Goal: Find contact information: Find contact information

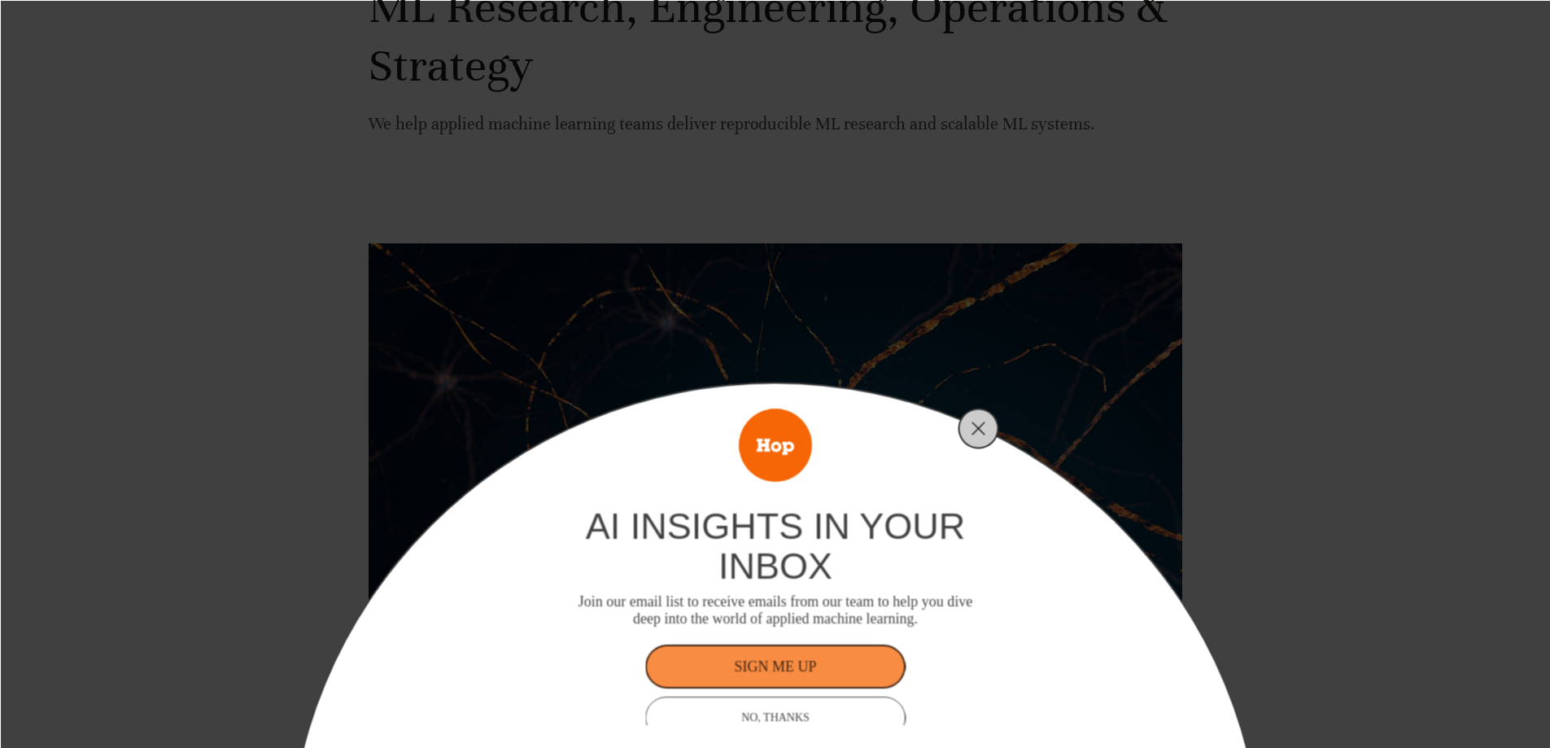
scroll to position [326, 0]
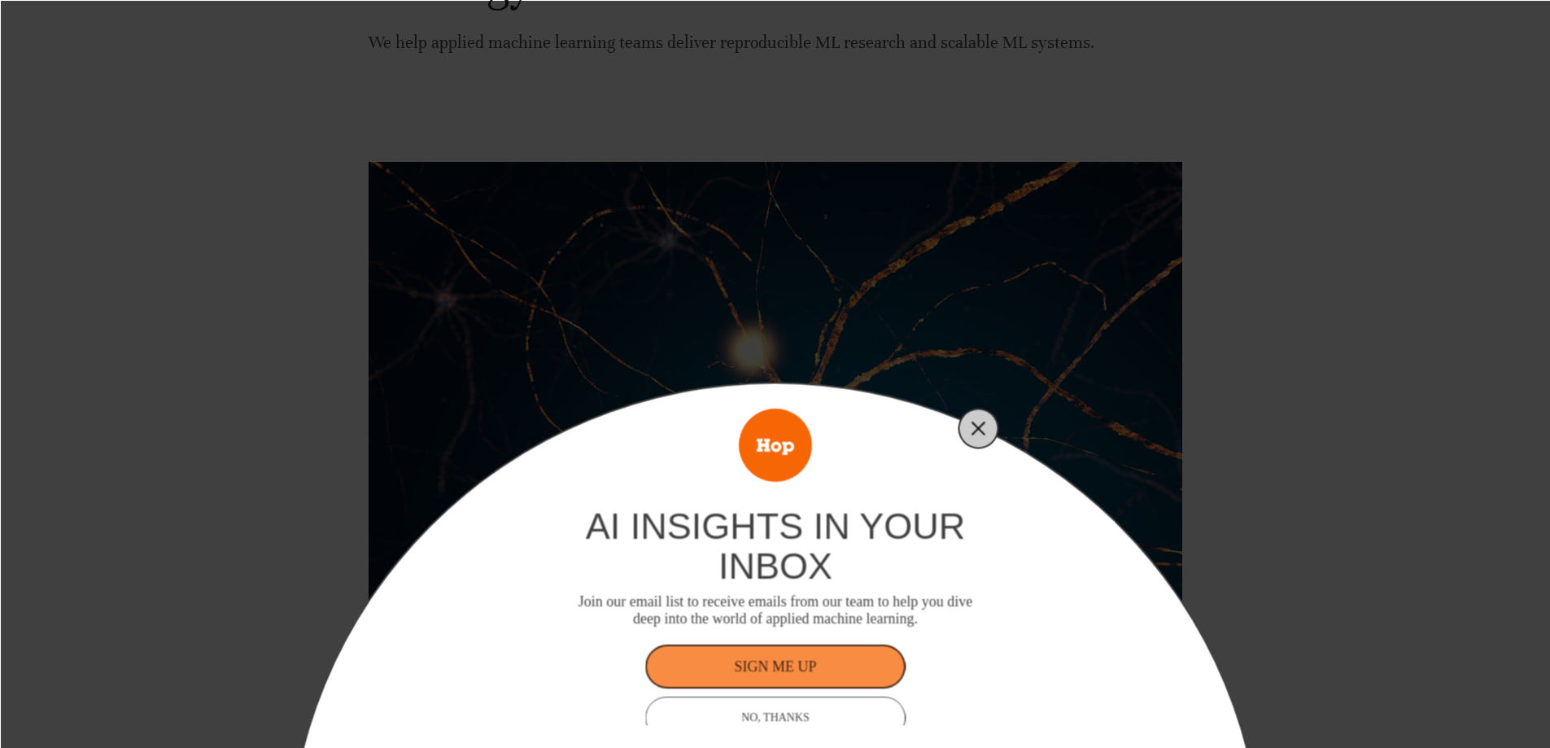
click at [982, 427] on icon "Close" at bounding box center [979, 428] width 15 height 15
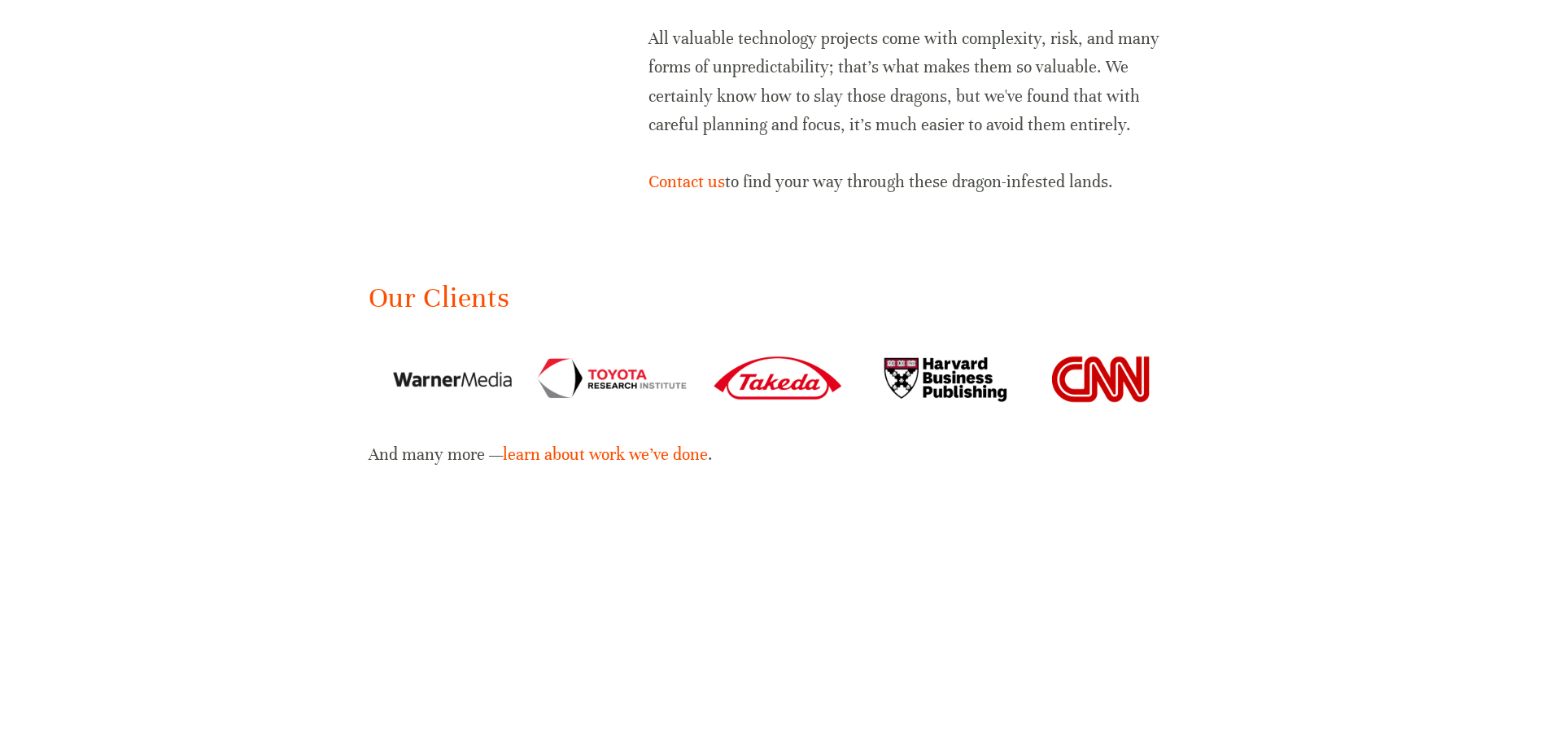
scroll to position [2451, 0]
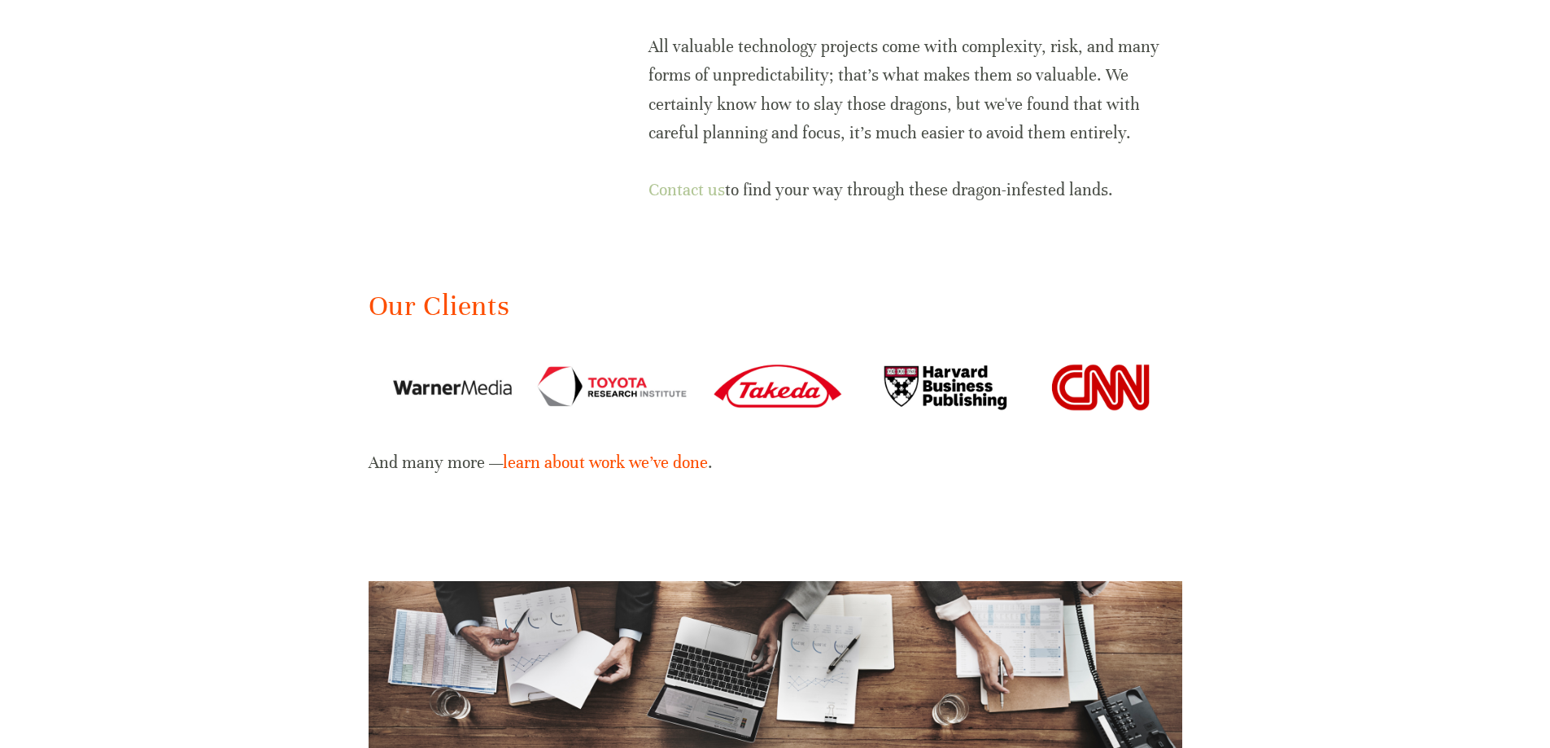
click at [679, 180] on link "Contact us" at bounding box center [687, 190] width 76 height 20
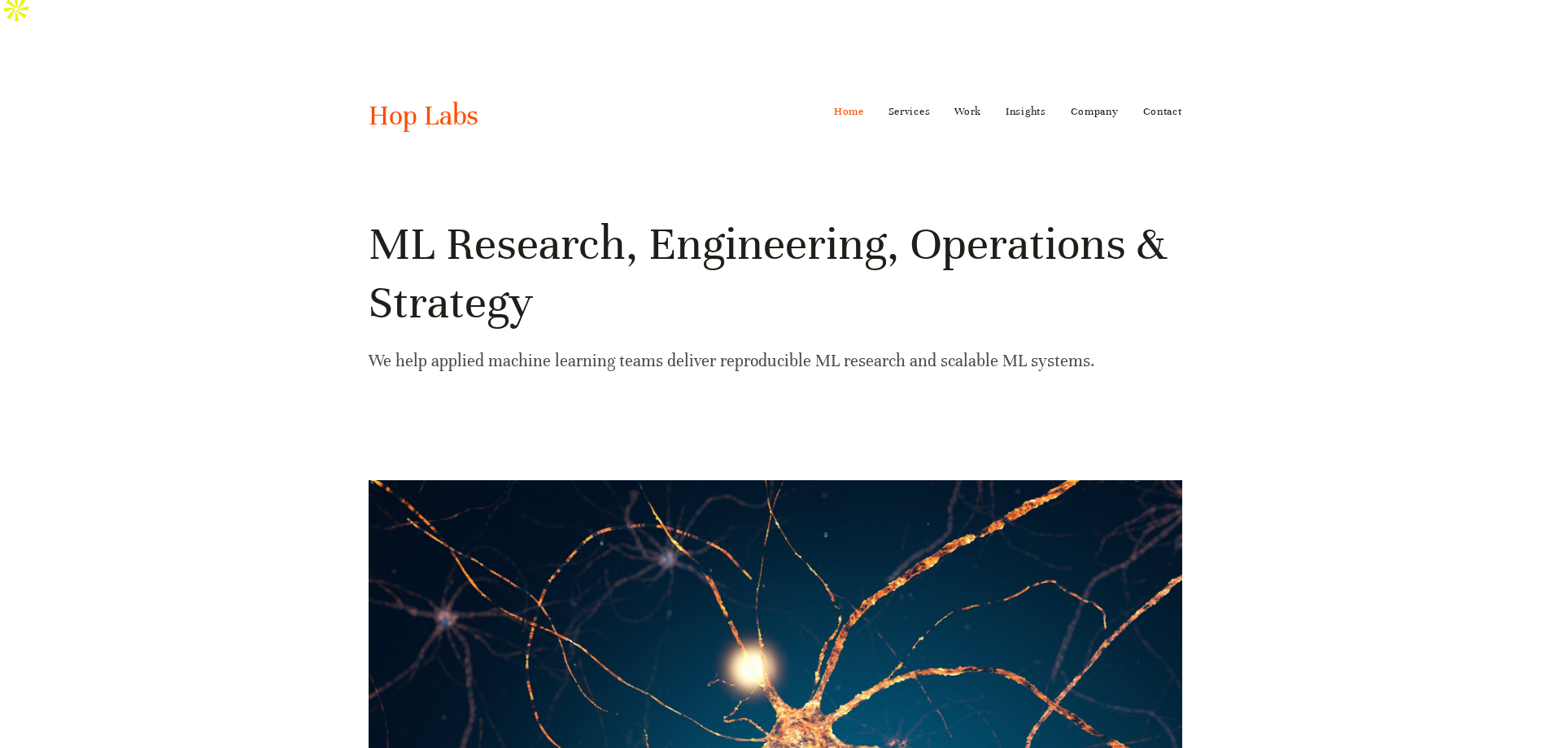
scroll to position [0, 0]
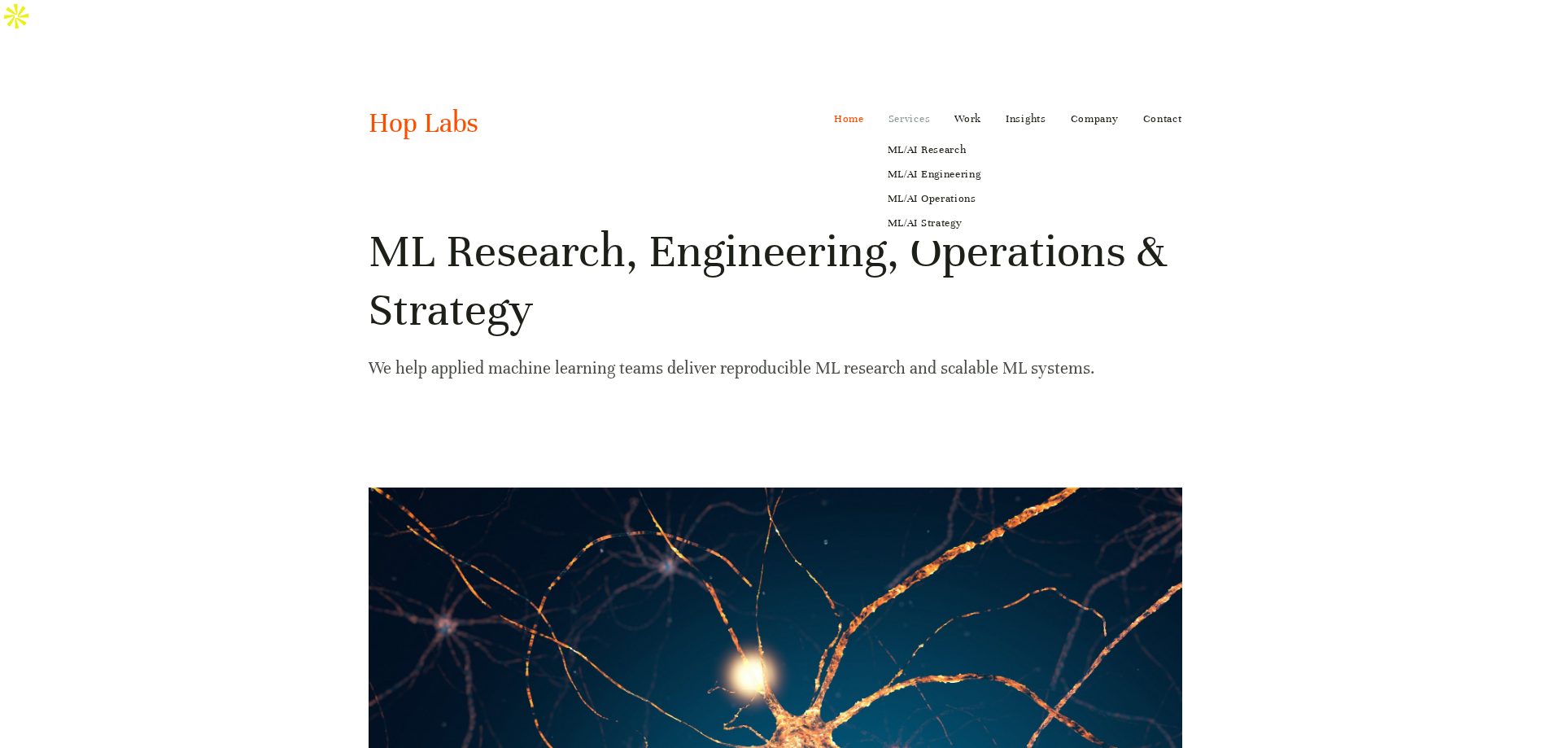
click at [908, 106] on link "Services" at bounding box center [910, 119] width 42 height 26
click at [1152, 106] on link "Contact" at bounding box center [1162, 119] width 39 height 26
